Goal: Information Seeking & Learning: Learn about a topic

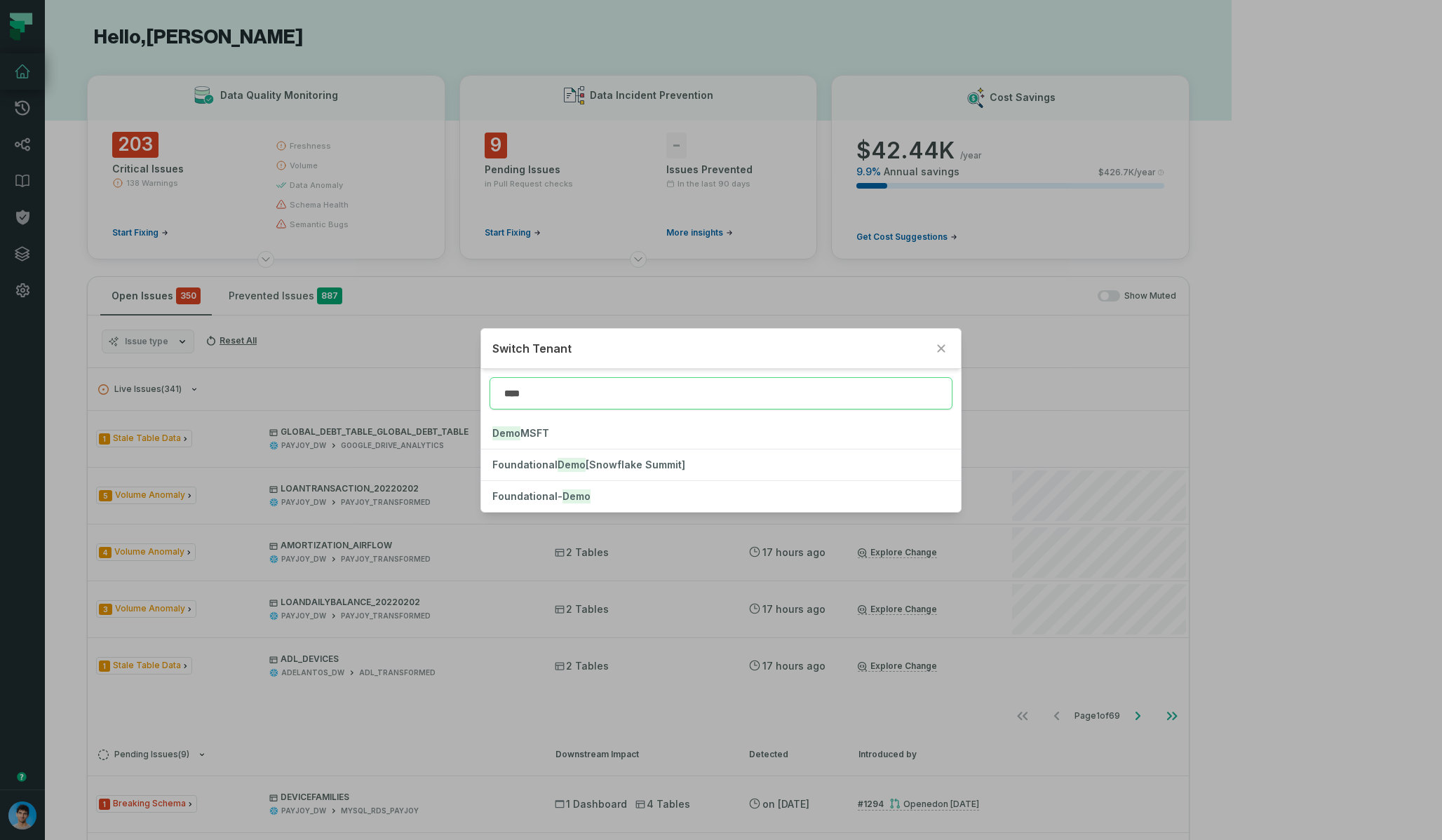
type input "****"
click button "Foundational- Demo" at bounding box center [720, 496] width 479 height 31
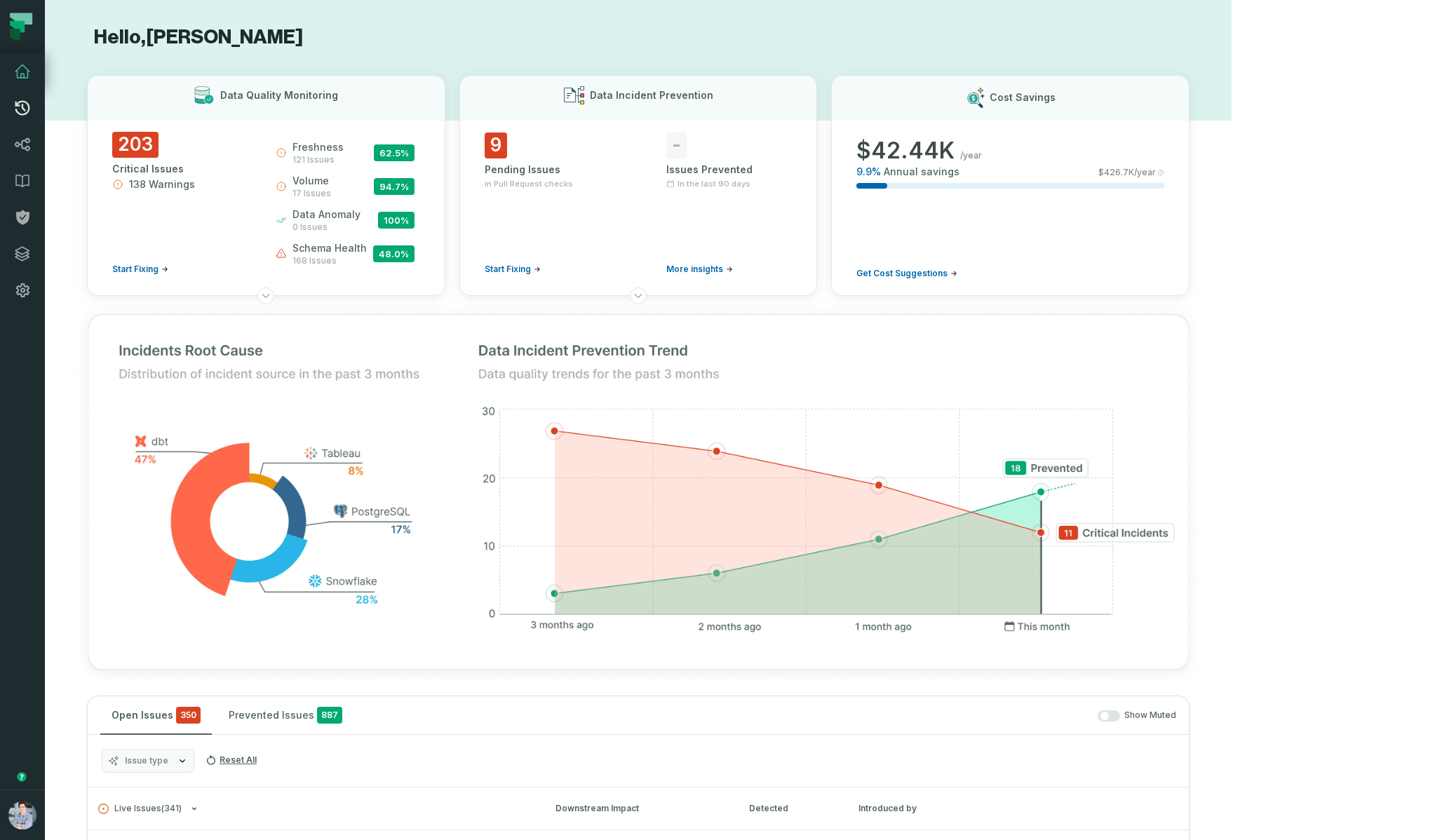
click at [21, 110] on icon at bounding box center [23, 108] width 17 height 17
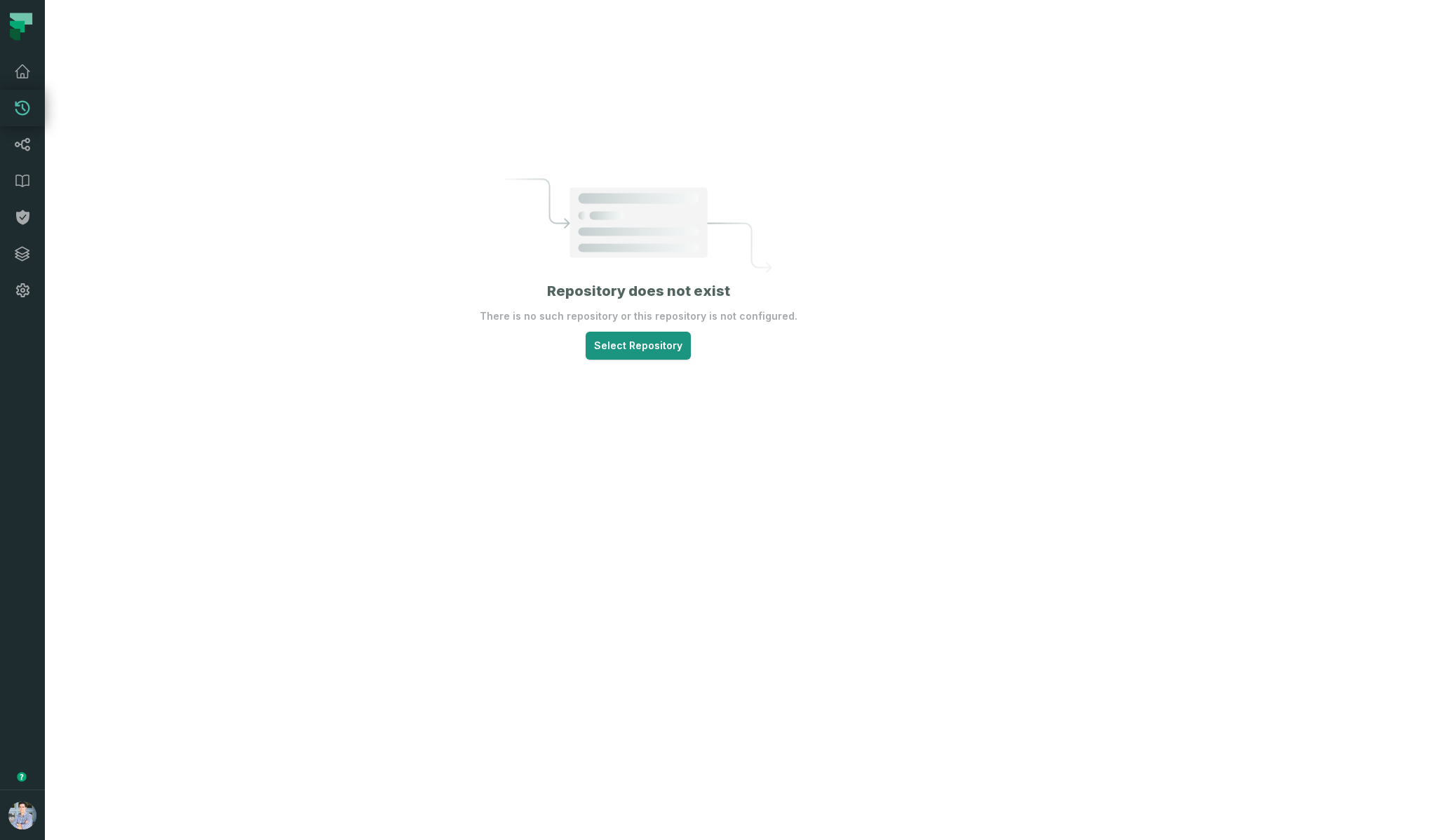
click at [707, 374] on html "Pull Requests Dashboard Lineage Data Catalog Policies Integrations Settings Alo…" at bounding box center [721, 420] width 1442 height 840
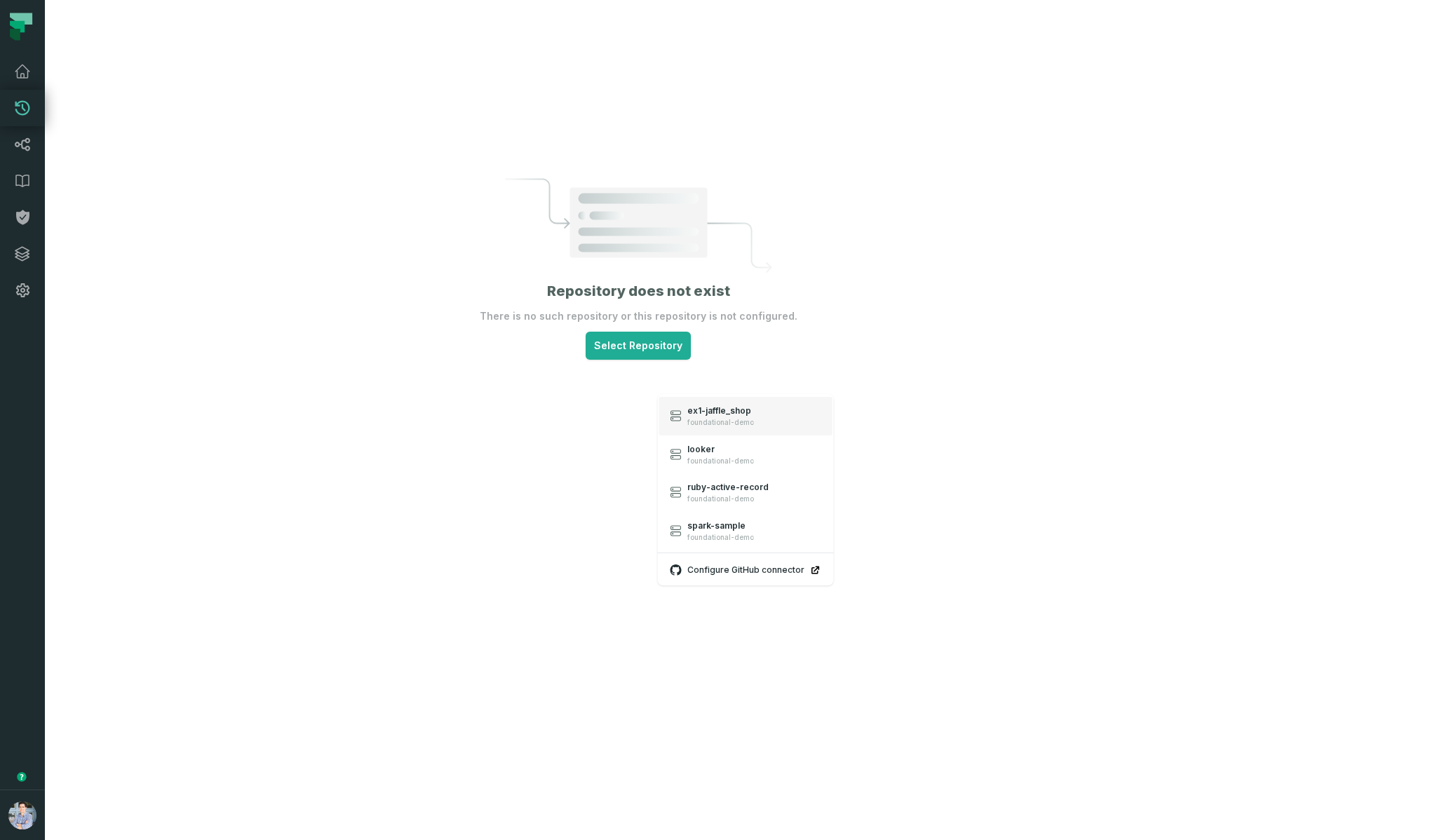
click at [697, 403] on link "ex1-jaffle_shop foundational-demo" at bounding box center [746, 416] width 173 height 39
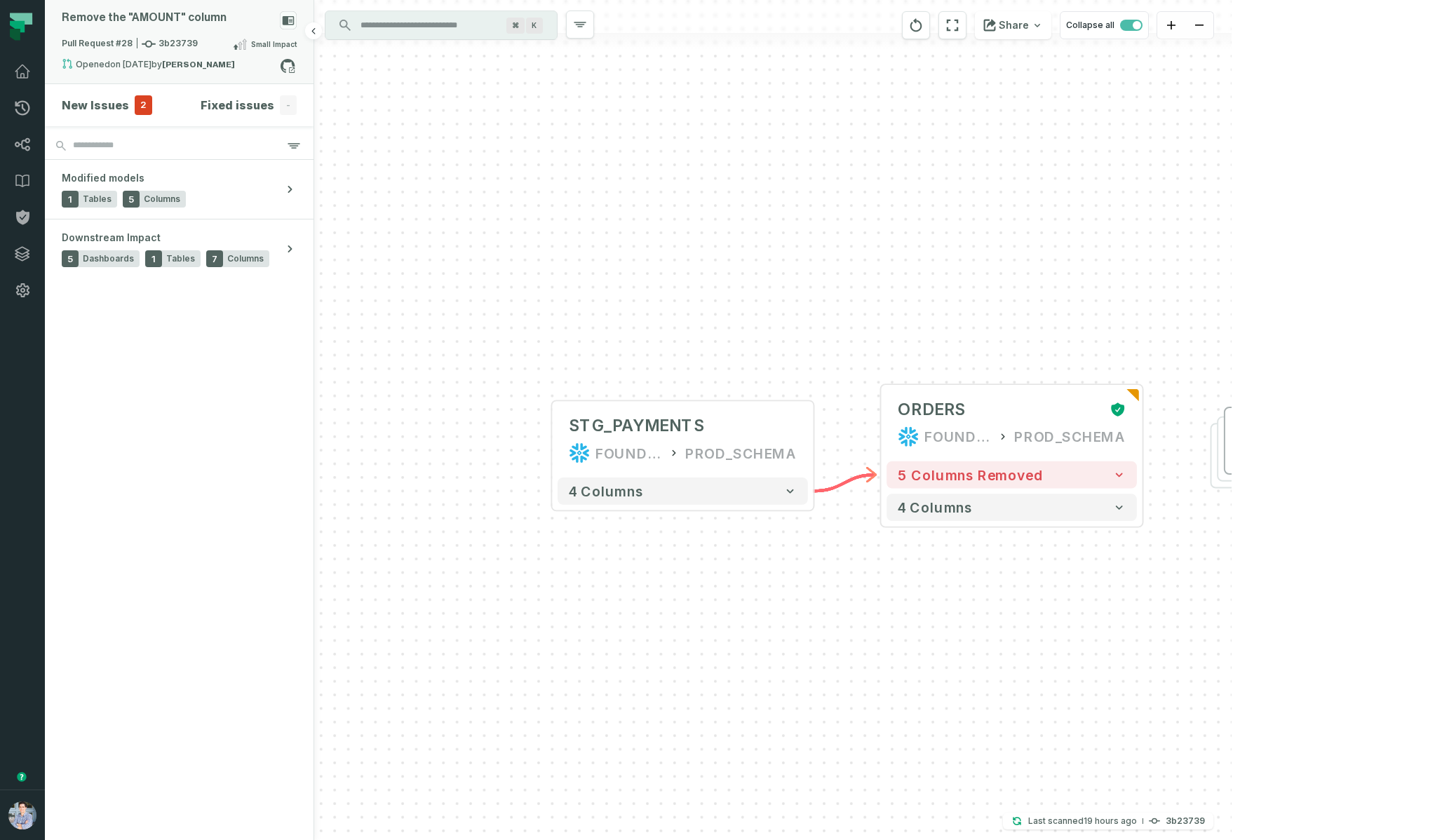
click at [109, 40] on span "Pull Request #28 3b23739" at bounding box center [129, 44] width 136 height 14
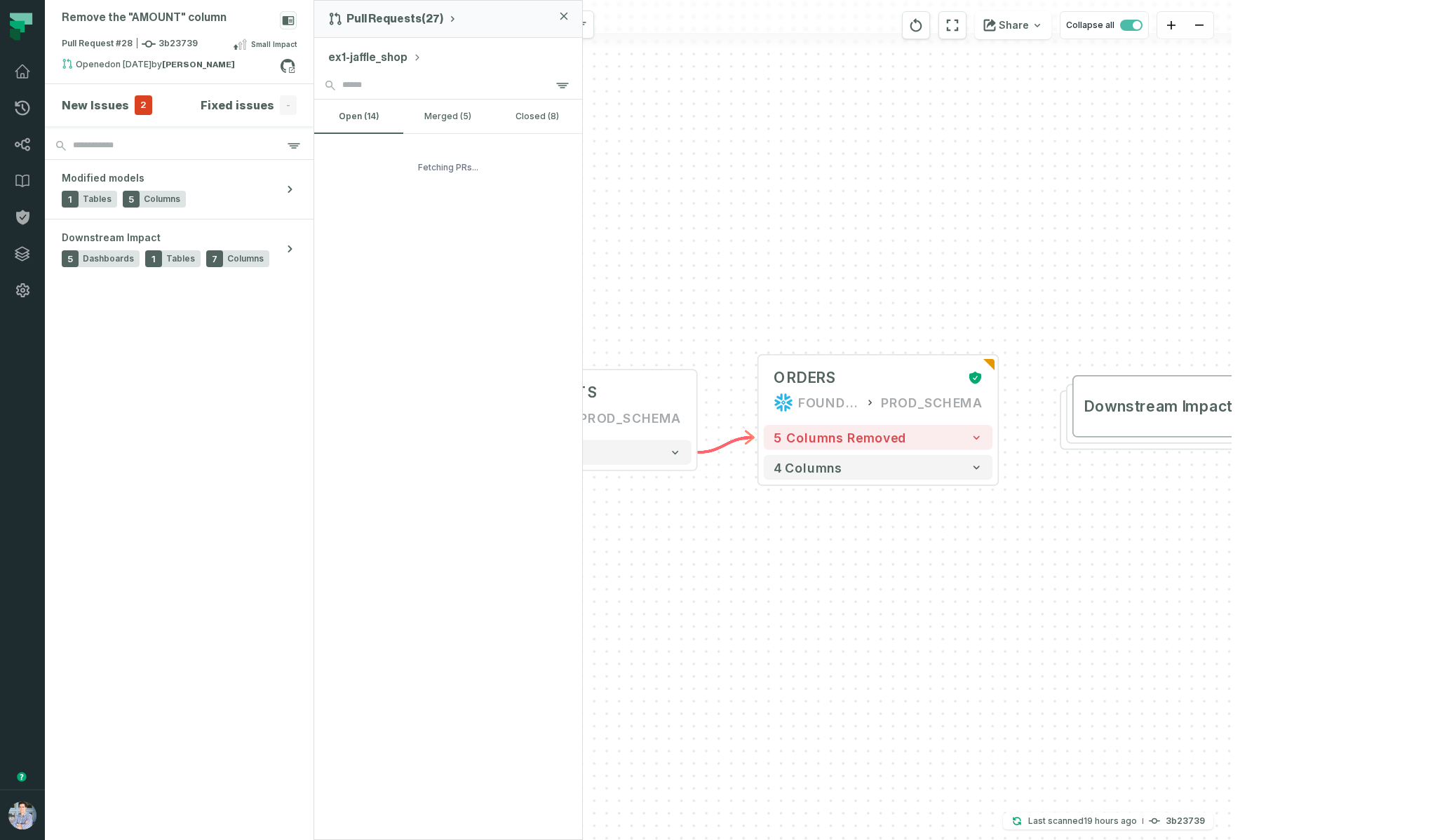
click at [366, 54] on button "ex1-jaffle_shop" at bounding box center [374, 58] width 94 height 17
click at [384, 19] on div "Pull Requests (27) ex1-jaffle_shop Choose repository: ex1- jaffle_ shop foundat…" at bounding box center [448, 420] width 269 height 840
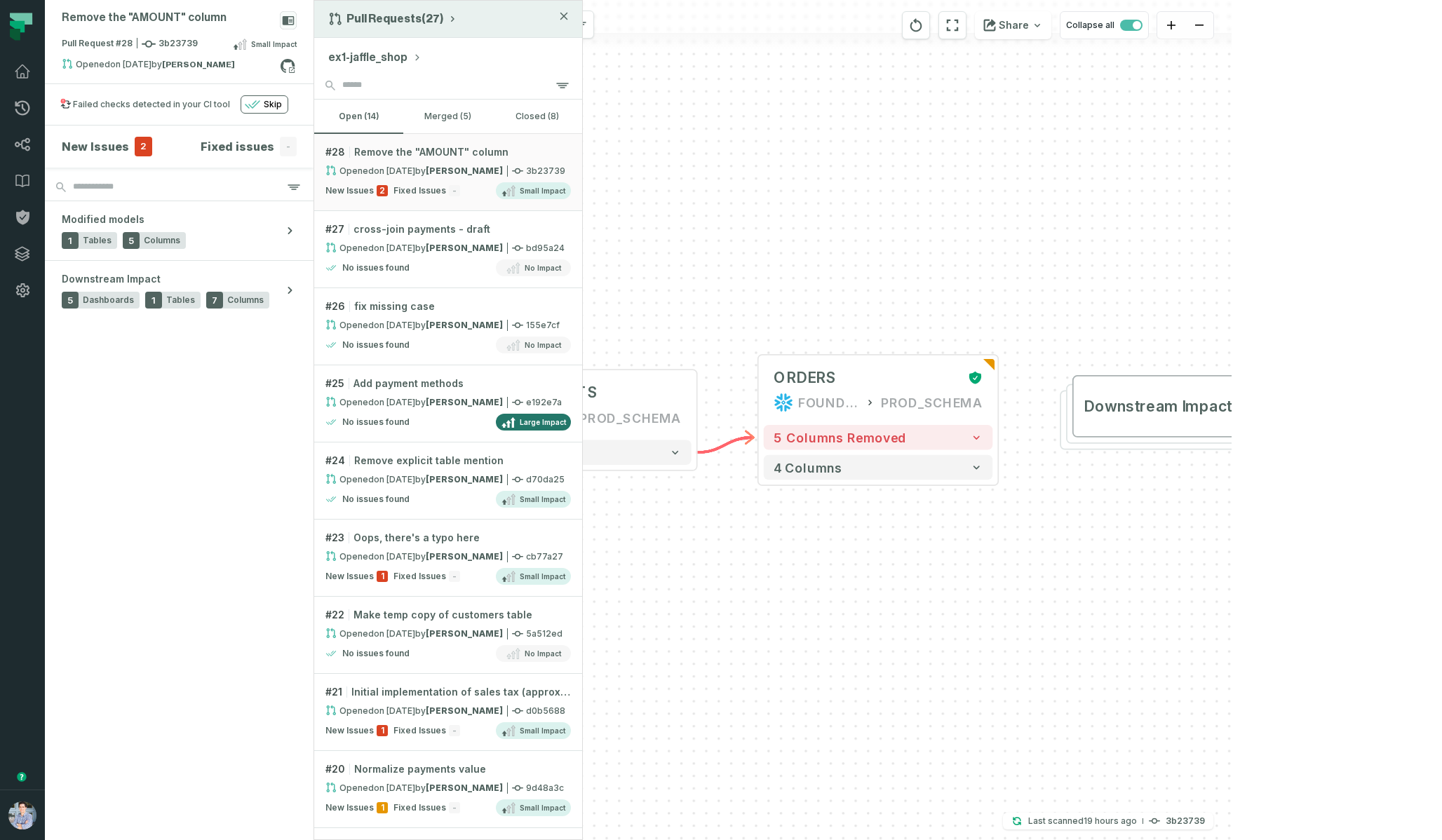
click at [393, 27] on div "Pull Requests (27)" at bounding box center [448, 19] width 268 height 37
click at [401, 19] on button "Pull Requests (27)" at bounding box center [393, 19] width 130 height 14
click at [395, 76] on div "History of Changes" at bounding box center [398, 79] width 144 height 28
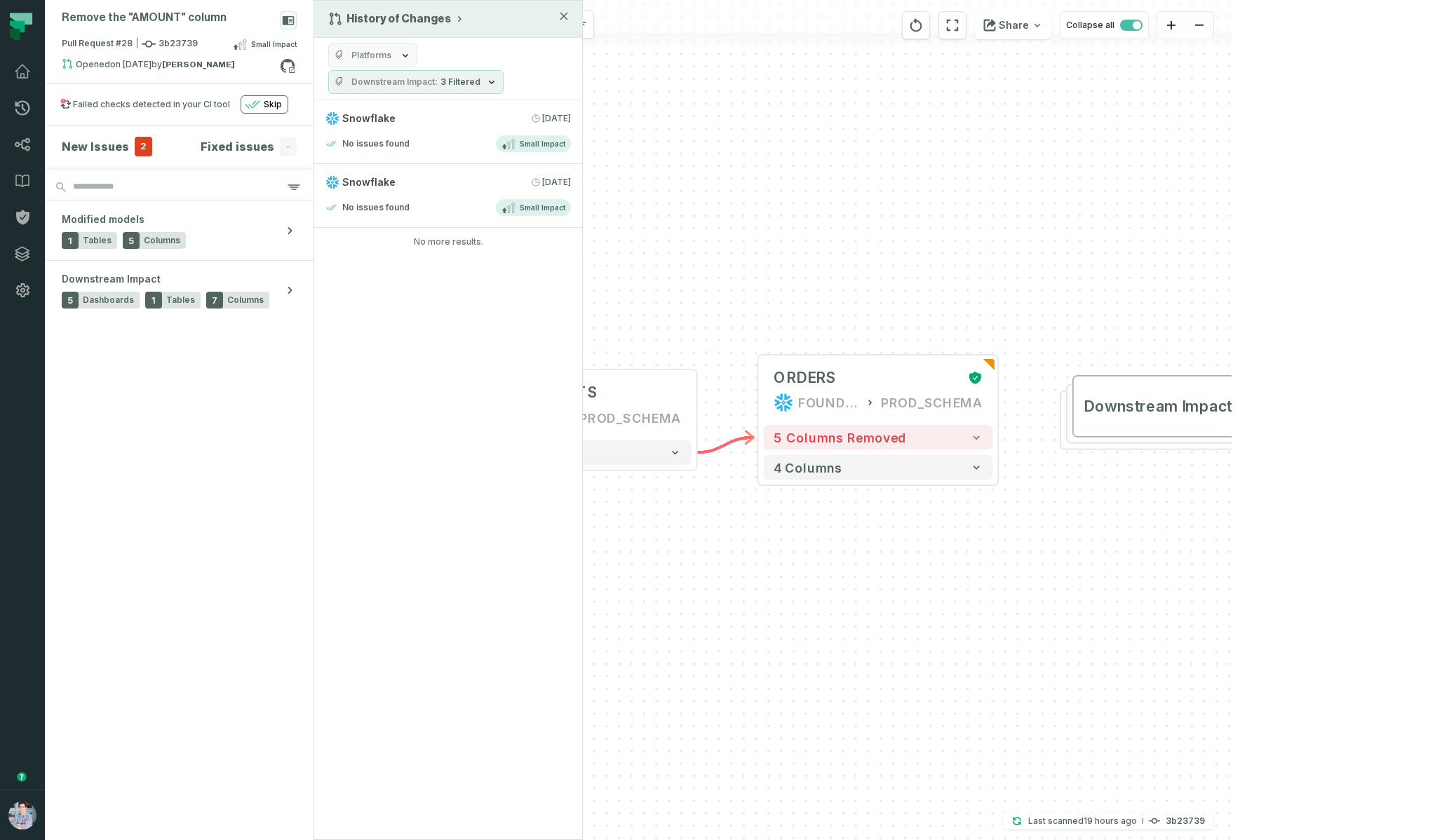
click at [401, 88] on button "Downstream Impact 3 Filtered" at bounding box center [415, 81] width 175 height 24
click at [361, 197] on label "No Impact" at bounding box center [415, 194] width 174 height 28
click at [349, 197] on button "No Impact" at bounding box center [343, 195] width 11 height 11
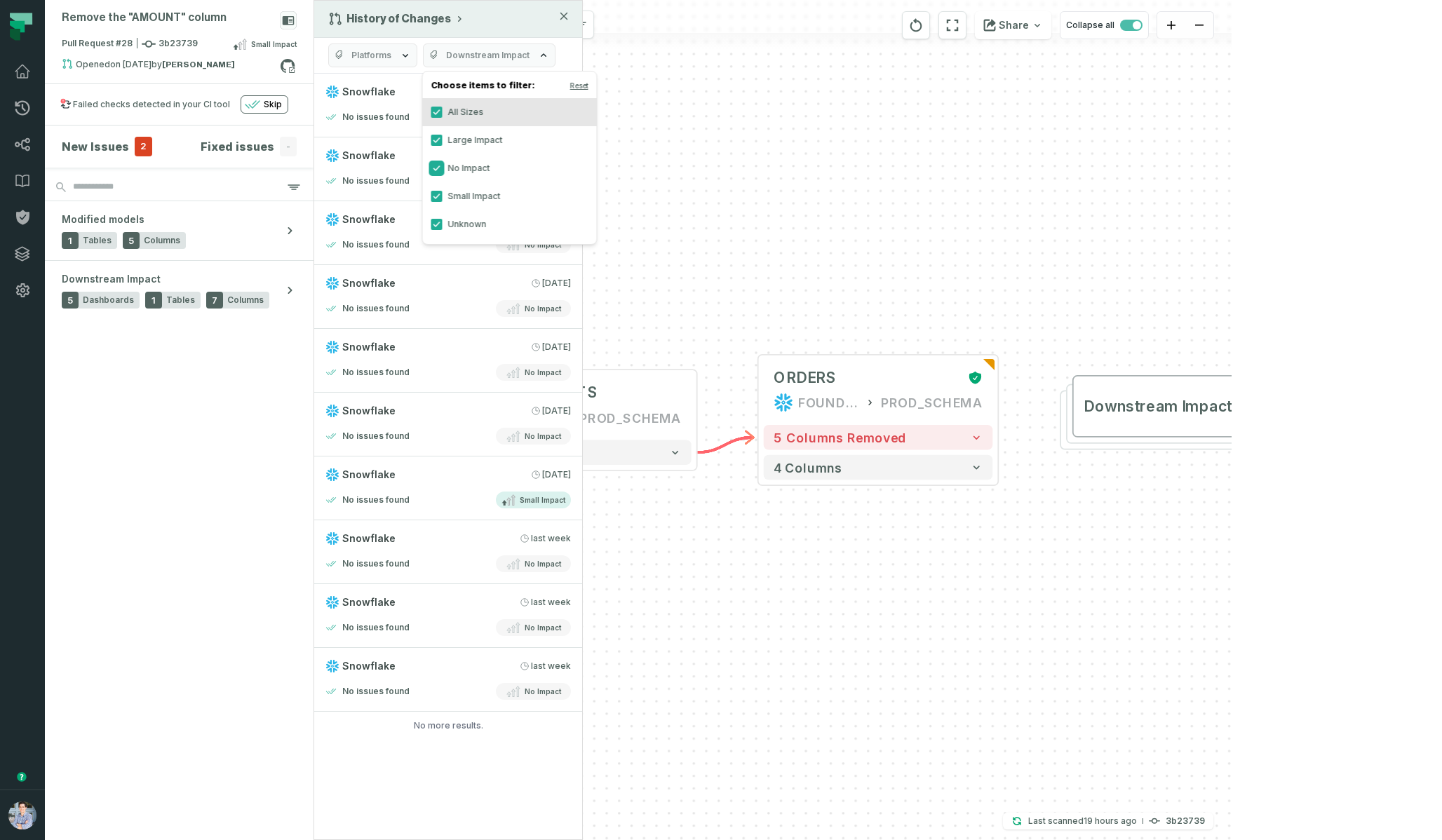
click at [439, 164] on button "No Impact" at bounding box center [437, 169] width 11 height 11
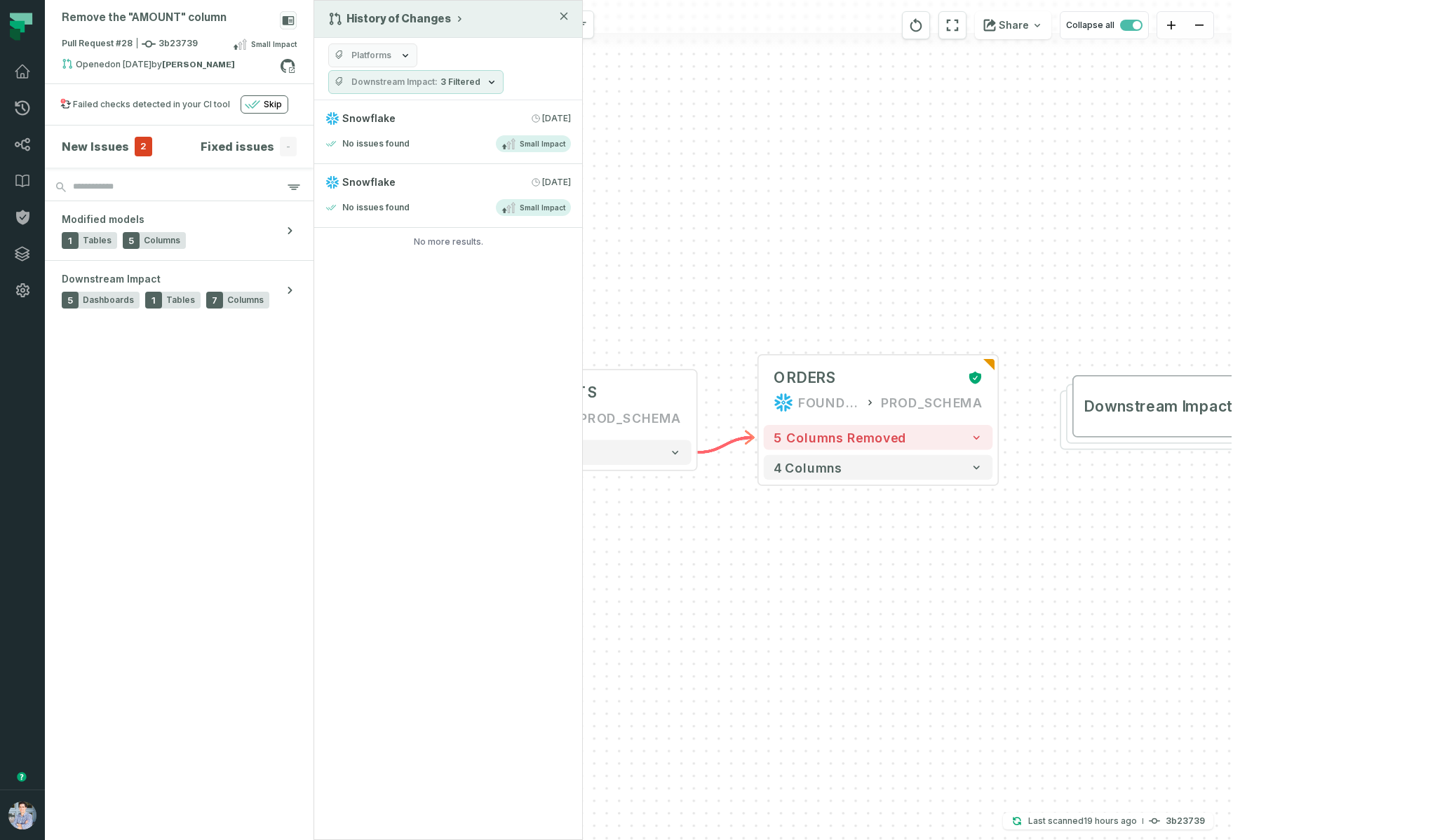
click at [436, 480] on div "History of Changes Platforms Downstream Impact 3 Filtered Snowflake [DATE] 2:00…" at bounding box center [448, 420] width 269 height 840
